Goal: Task Accomplishment & Management: Use online tool/utility

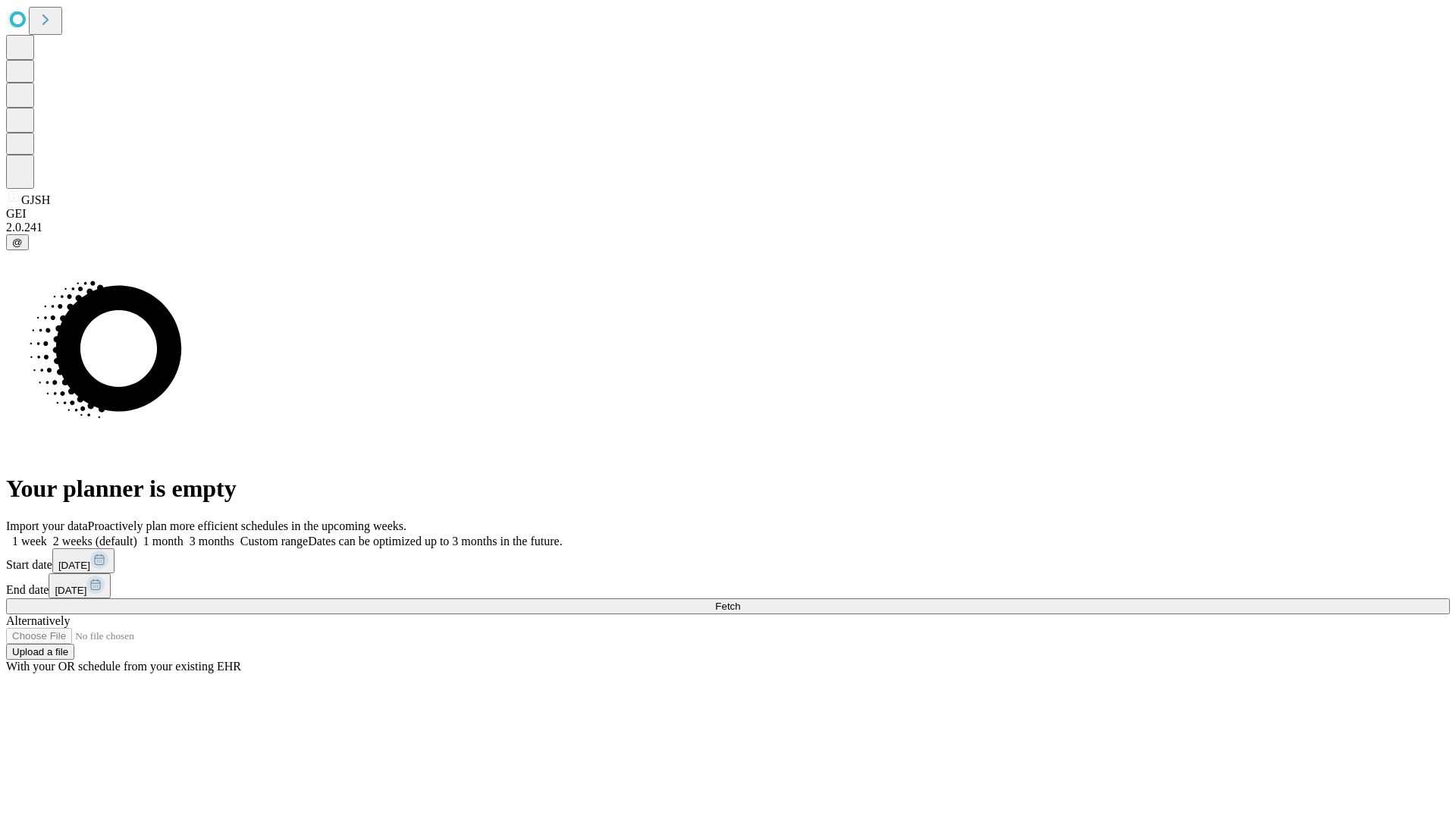
click at [740, 601] on span "Fetch" at bounding box center [727, 606] width 25 height 11
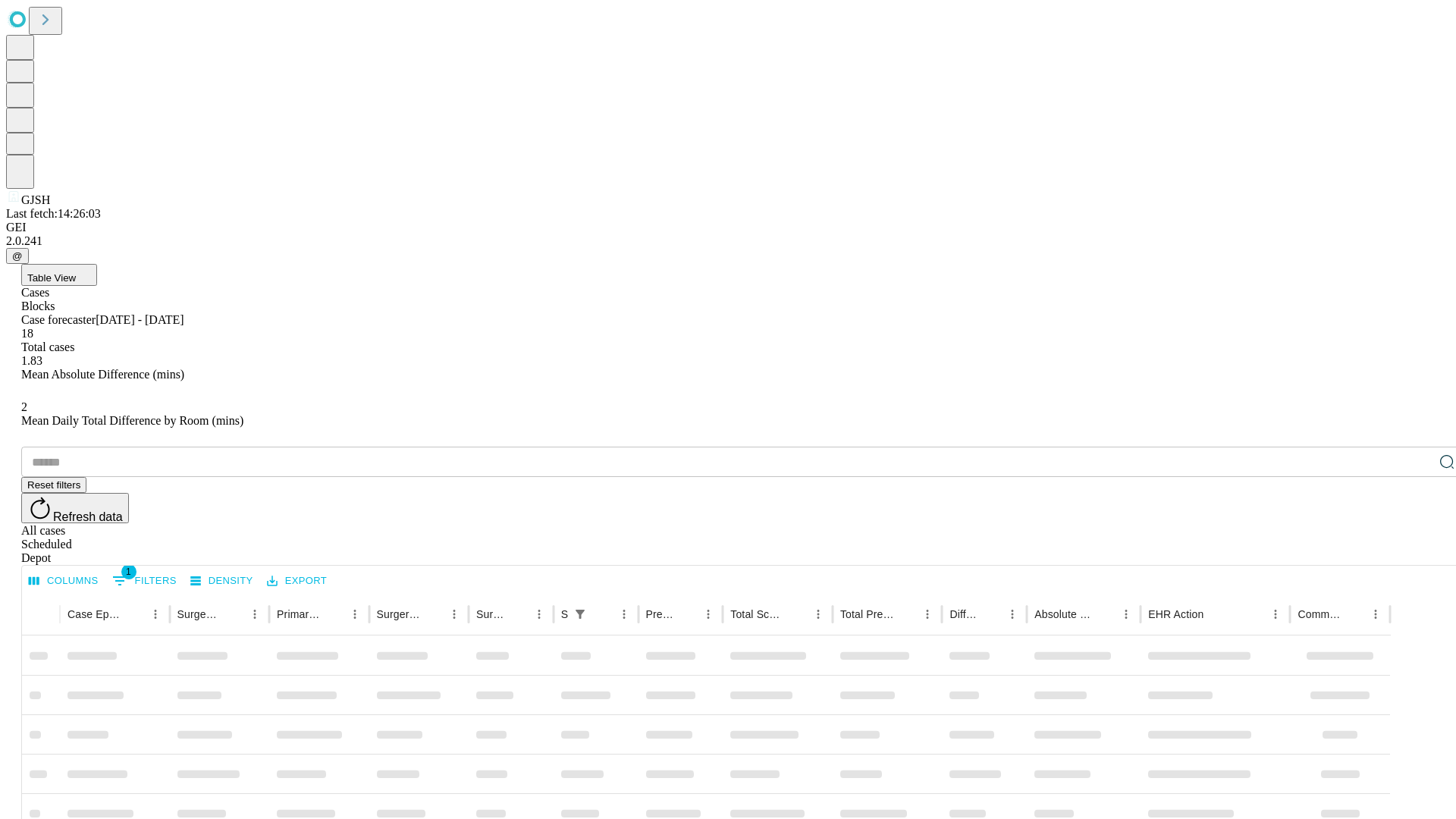
click at [1416, 552] on div "Depot" at bounding box center [743, 559] width 1444 height 14
